Goal: Transaction & Acquisition: Download file/media

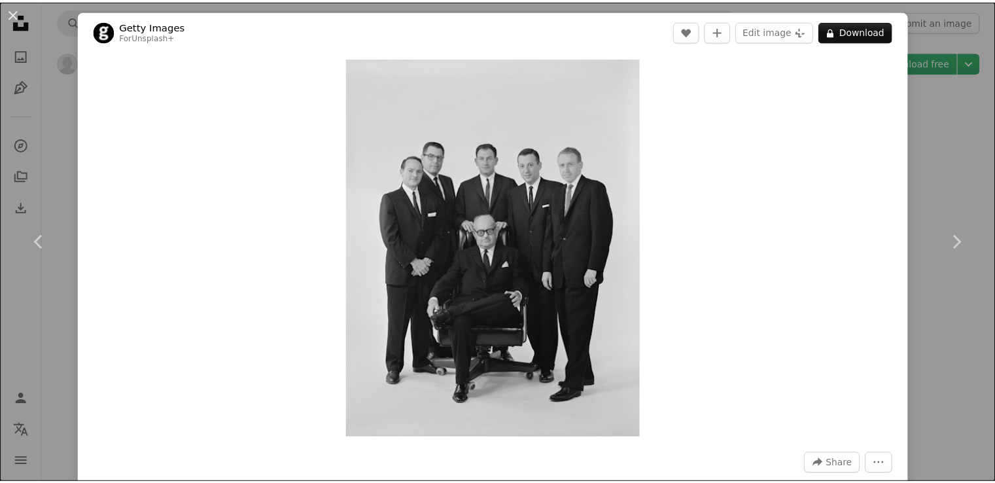
scroll to position [4677, 0]
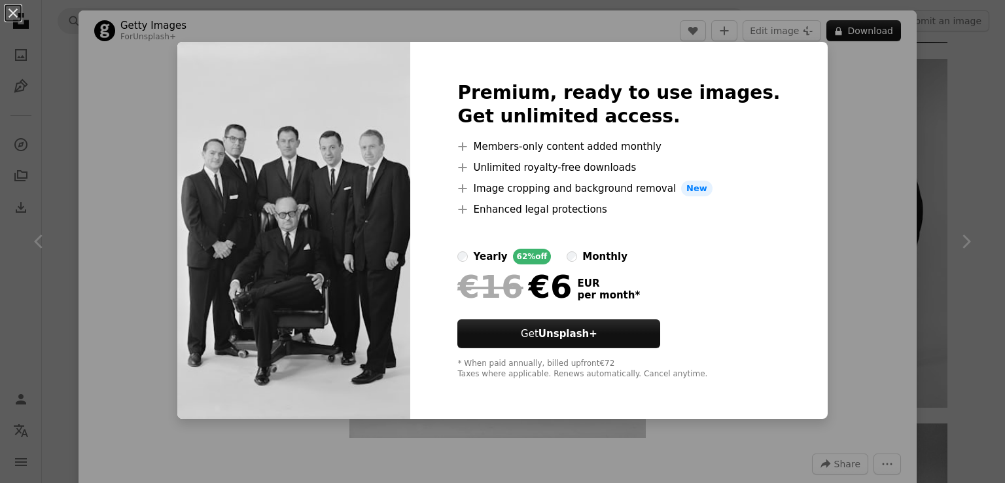
click at [611, 252] on div "monthly" at bounding box center [604, 257] width 45 height 16
click at [503, 254] on div "yearly" at bounding box center [490, 257] width 34 height 16
click at [595, 382] on div "Premium, ready to use images. Get unlimited access. A plus sign Members-only co…" at bounding box center [618, 230] width 417 height 377
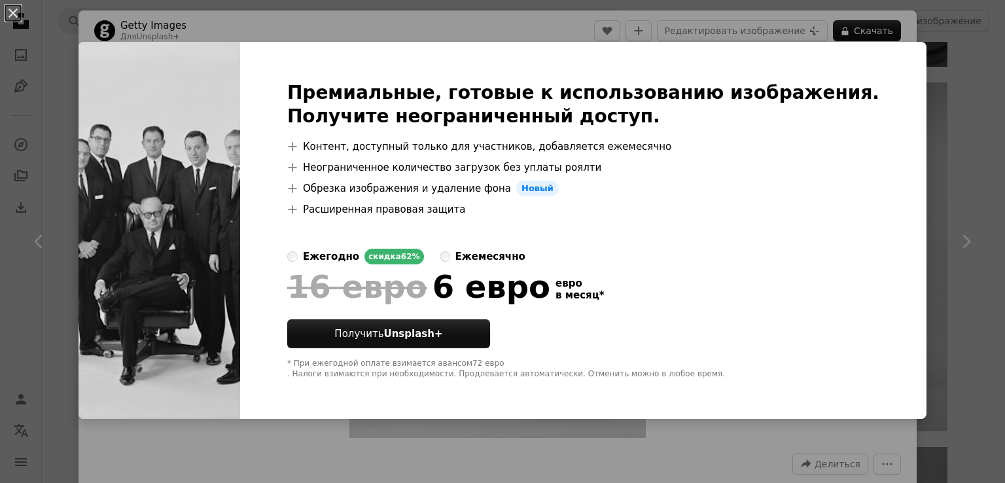
click at [967, 374] on div "An X shape Премиальные, готовые к использованию изображения. Получите неогранич…" at bounding box center [502, 241] width 1005 height 483
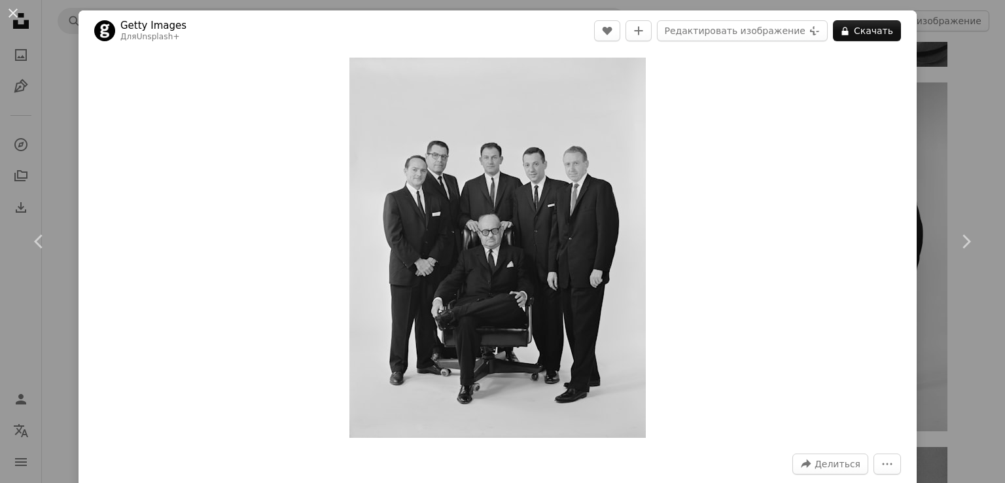
click at [967, 374] on div "An X shape Chevron left Chevron right Getty Images Для Unsplash+ A heart A plus…" at bounding box center [502, 241] width 1005 height 483
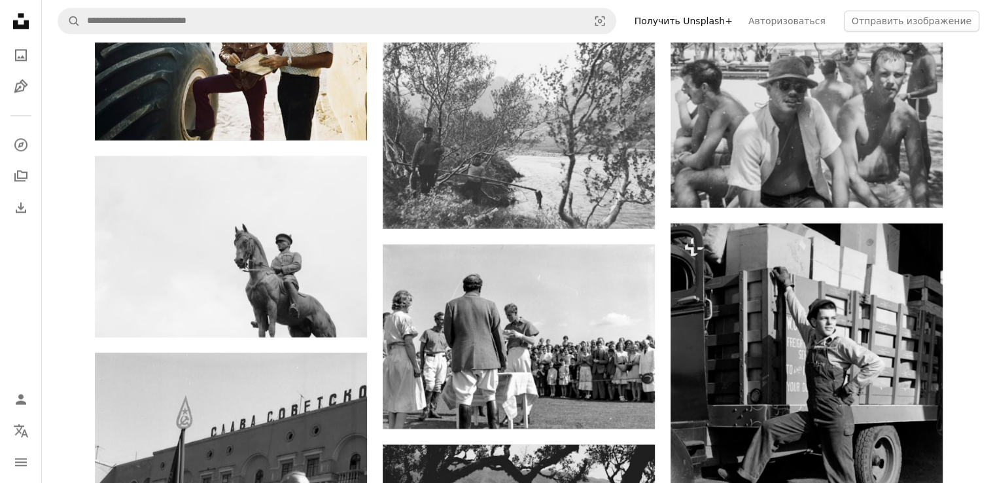
scroll to position [6781, 0]
